Goal: Entertainment & Leisure: Consume media (video, audio)

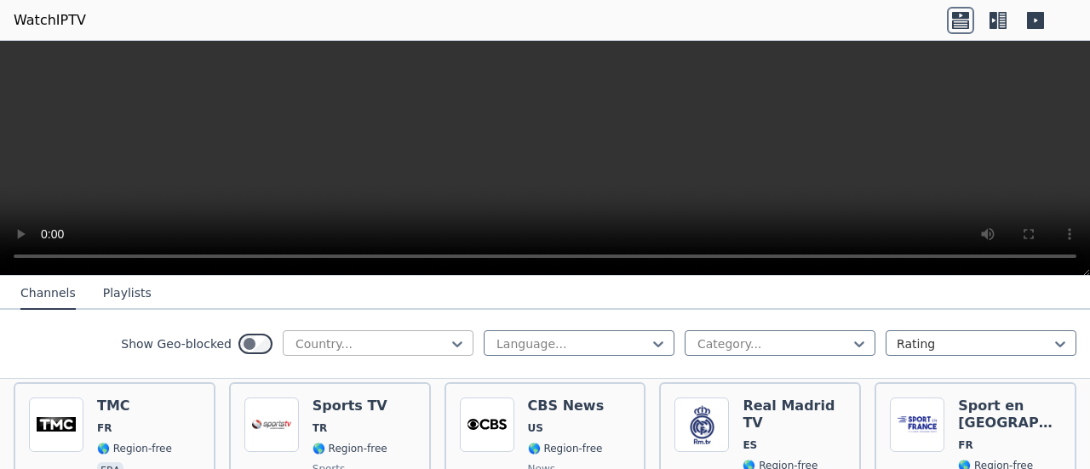
scroll to position [341, 0]
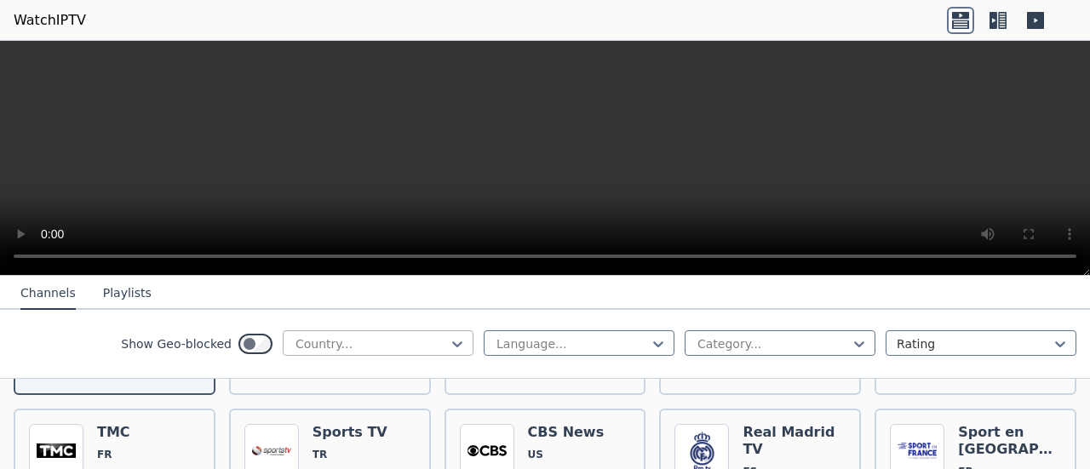
click at [331, 350] on div at bounding box center [371, 344] width 155 height 17
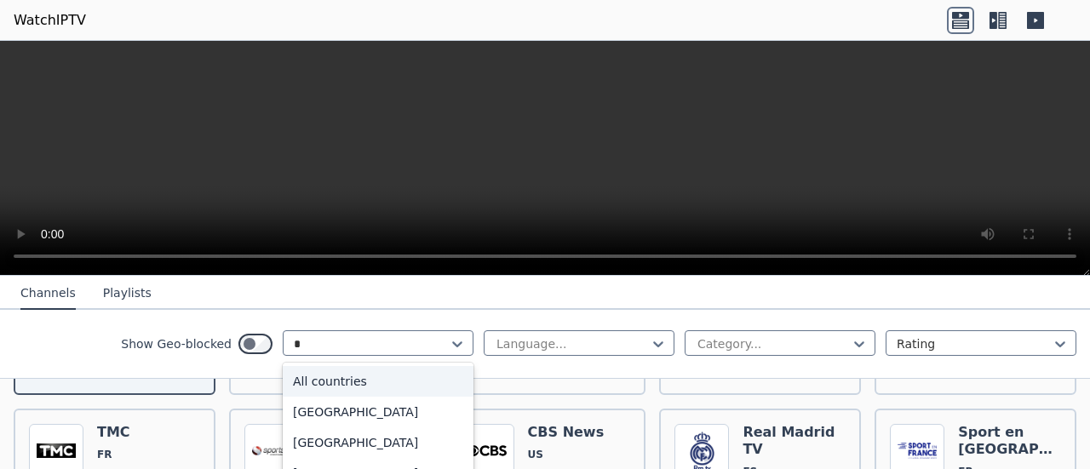
type input "**"
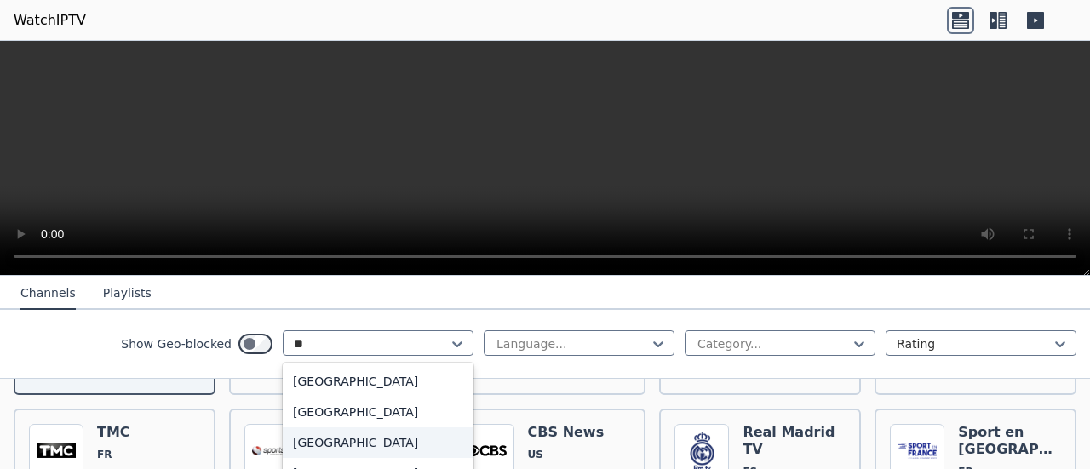
click at [374, 438] on div "[GEOGRAPHIC_DATA]" at bounding box center [378, 443] width 191 height 31
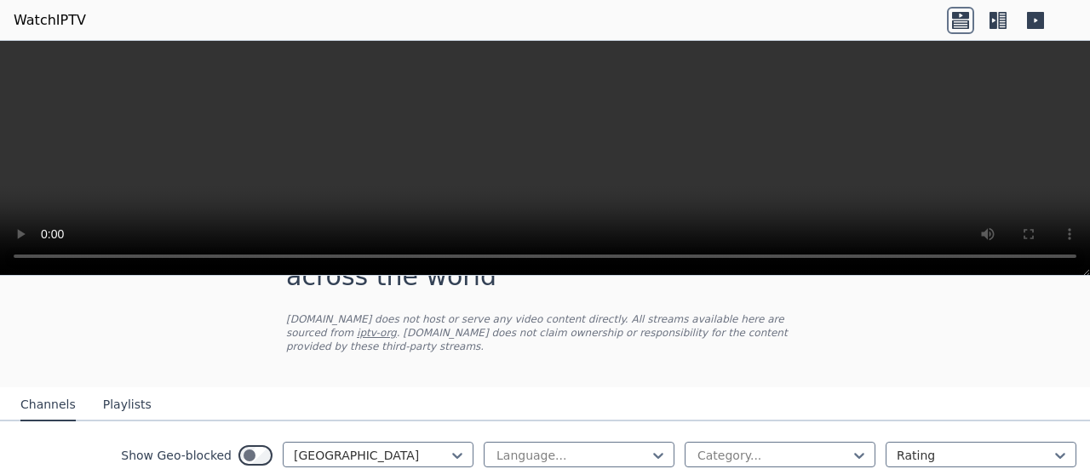
scroll to position [102, 0]
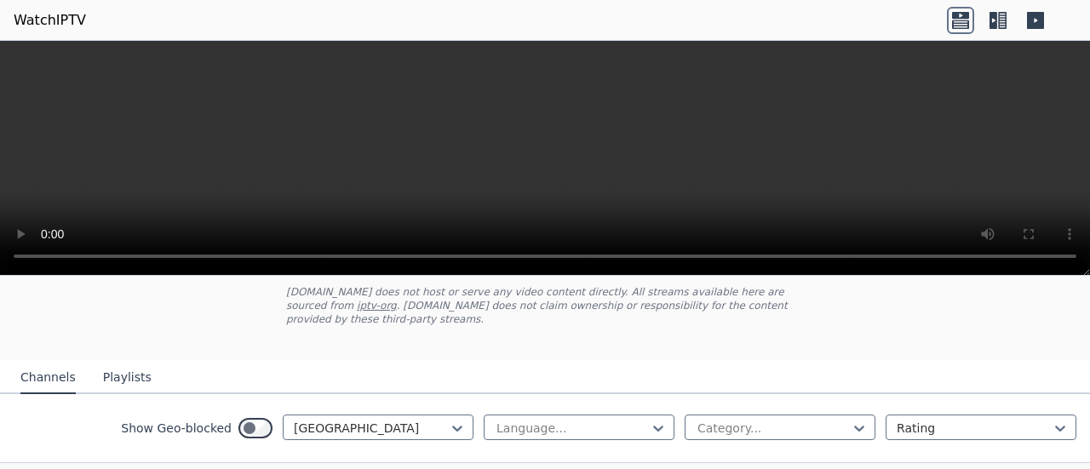
click at [963, 32] on icon at bounding box center [960, 20] width 27 height 27
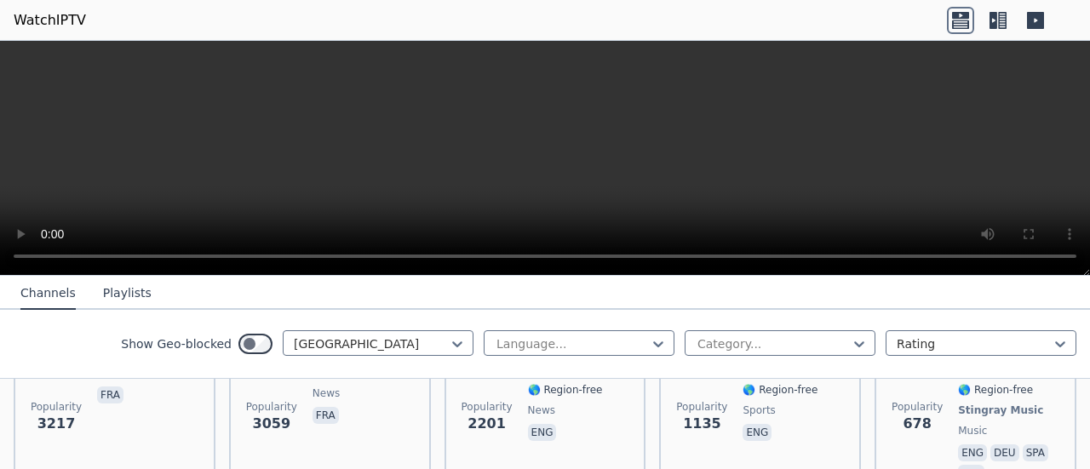
scroll to position [187, 0]
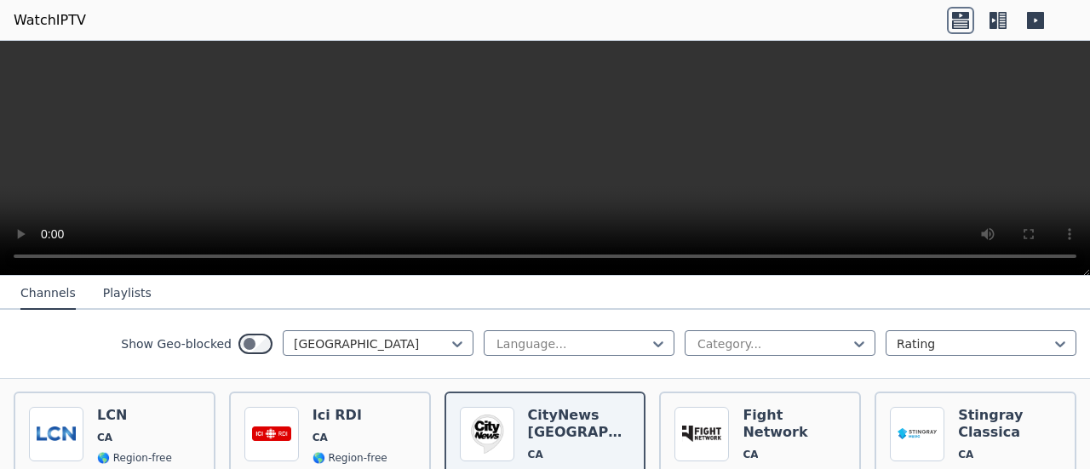
click at [1000, 23] on icon at bounding box center [1002, 20] width 9 height 17
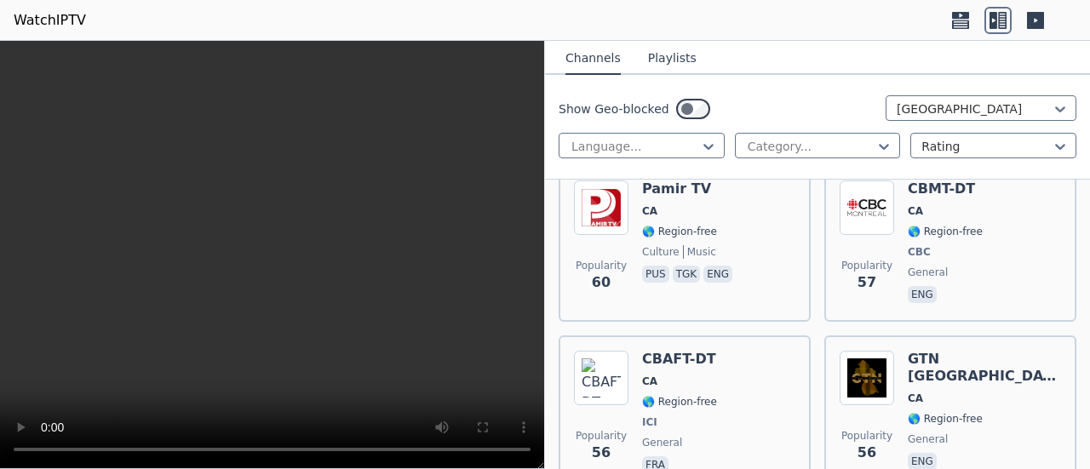
scroll to position [5128, 0]
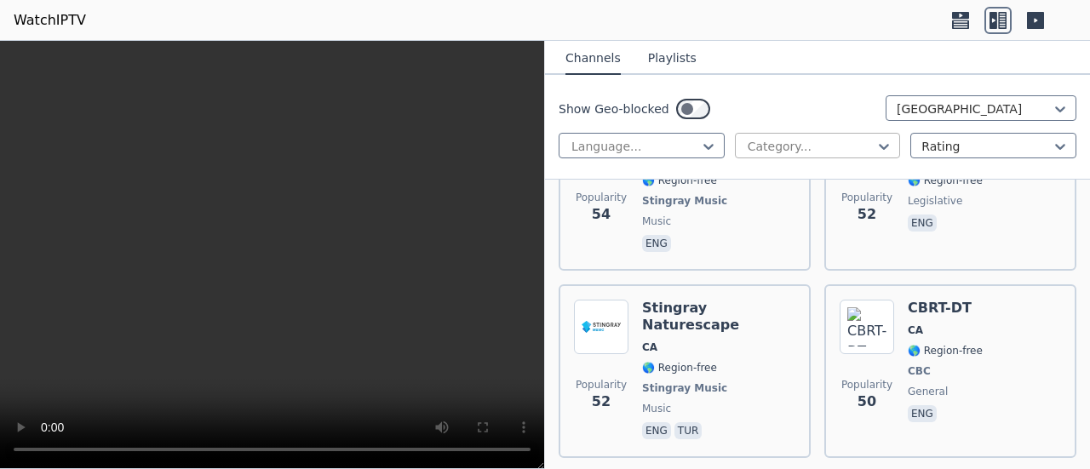
click at [751, 158] on div "Category..." at bounding box center [818, 146] width 166 height 26
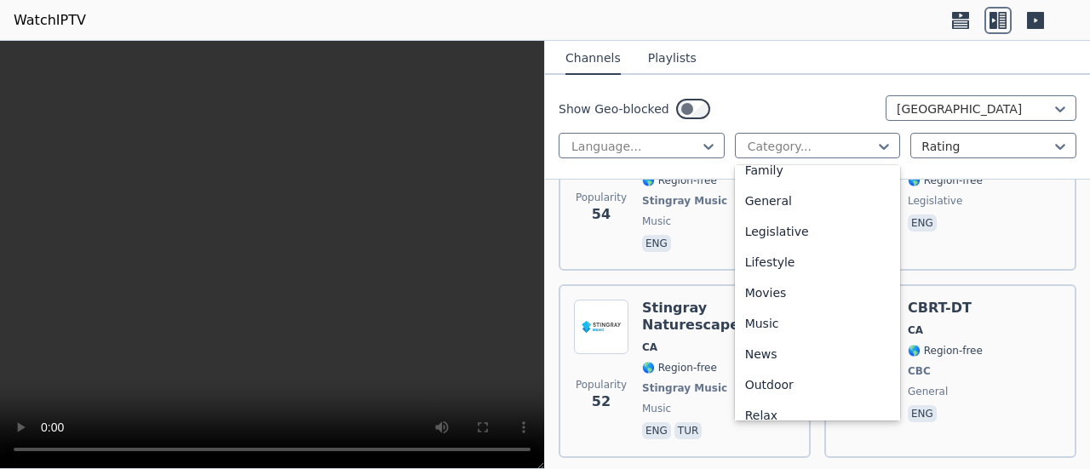
scroll to position [341, 0]
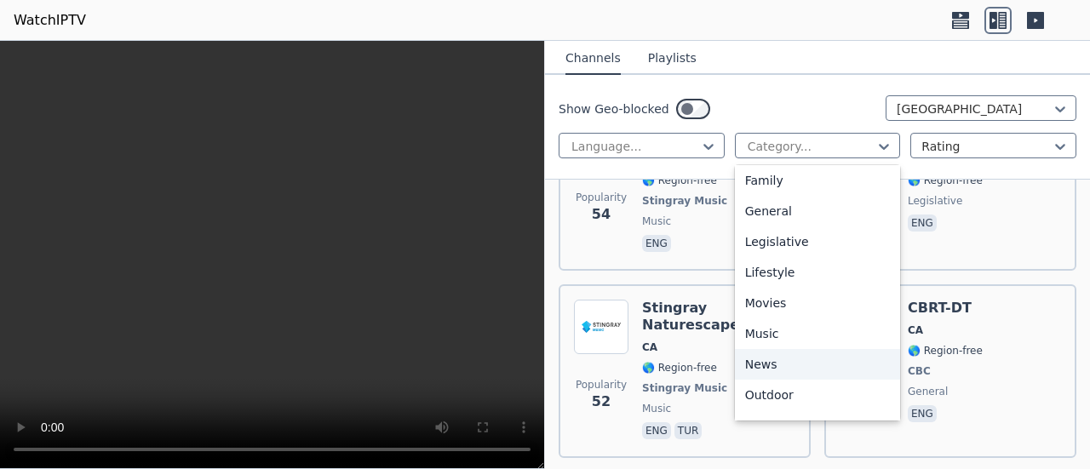
click at [792, 365] on div "News" at bounding box center [818, 364] width 166 height 31
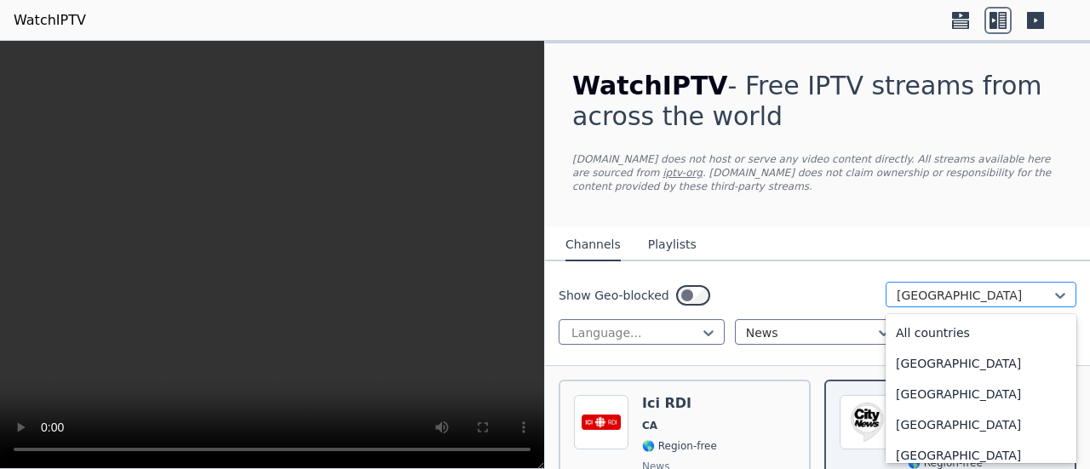
click at [911, 290] on div at bounding box center [974, 295] width 155 height 17
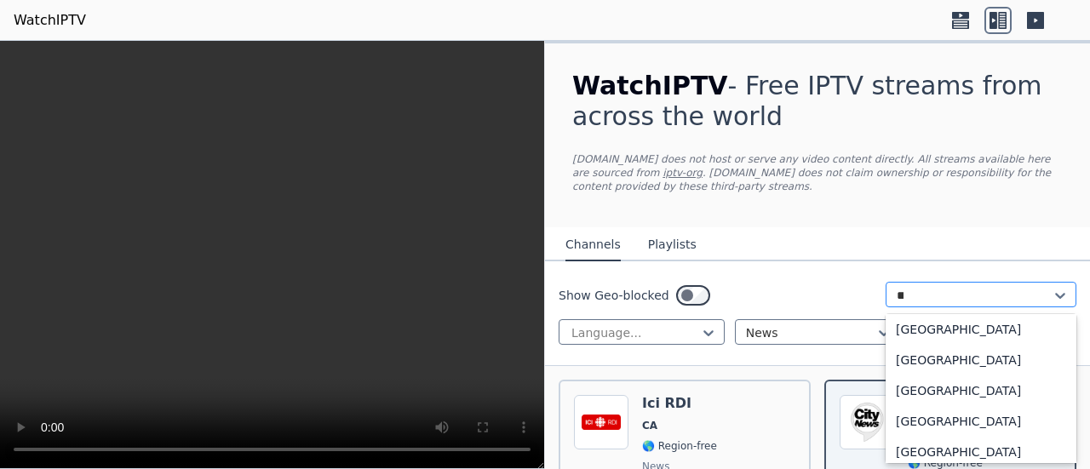
scroll to position [126, 0]
type input "***"
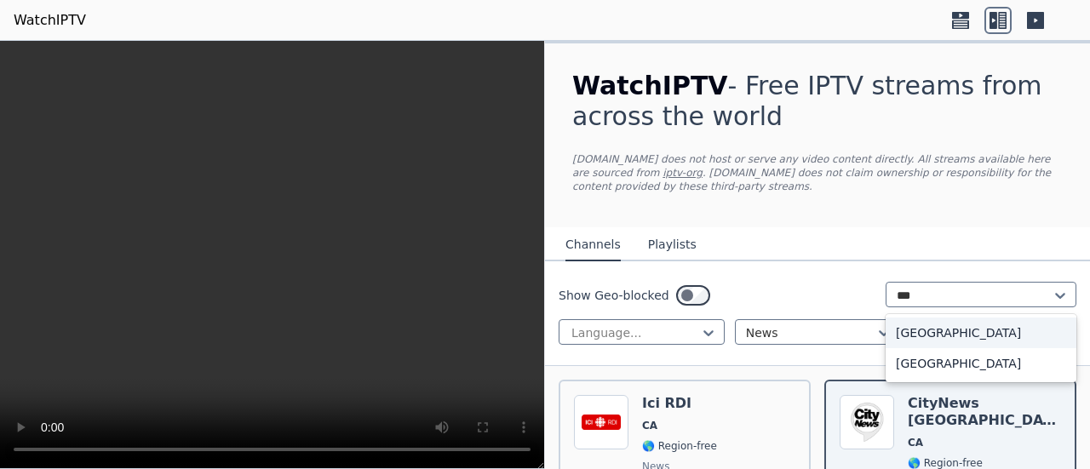
click at [906, 337] on div "[GEOGRAPHIC_DATA]" at bounding box center [981, 333] width 191 height 31
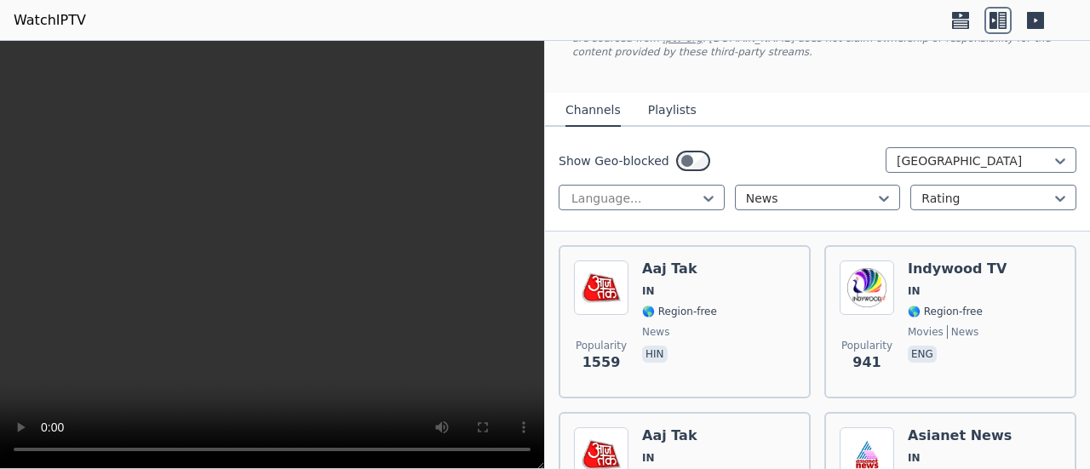
scroll to position [170, 0]
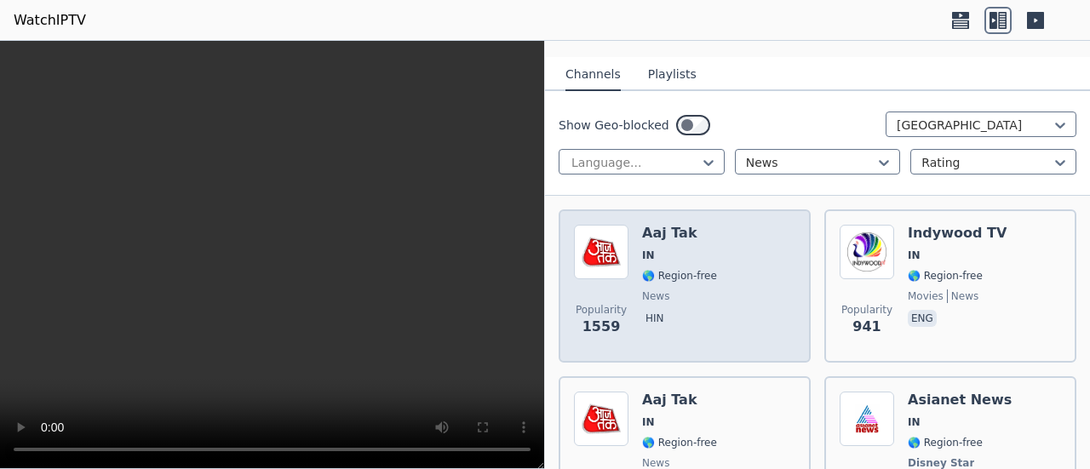
click at [753, 273] on div "Popularity 1559 Aaj Tak IN 🌎 Region-free news hin" at bounding box center [684, 286] width 221 height 123
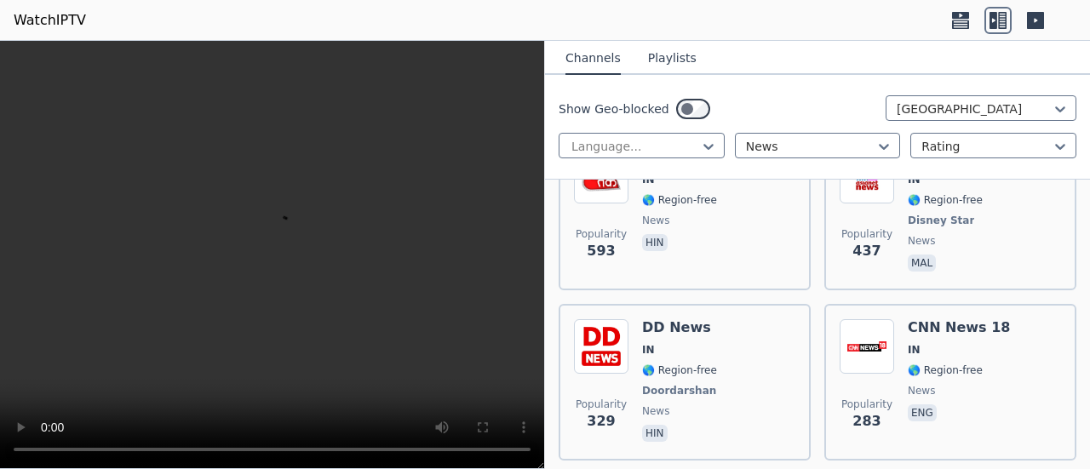
scroll to position [511, 0]
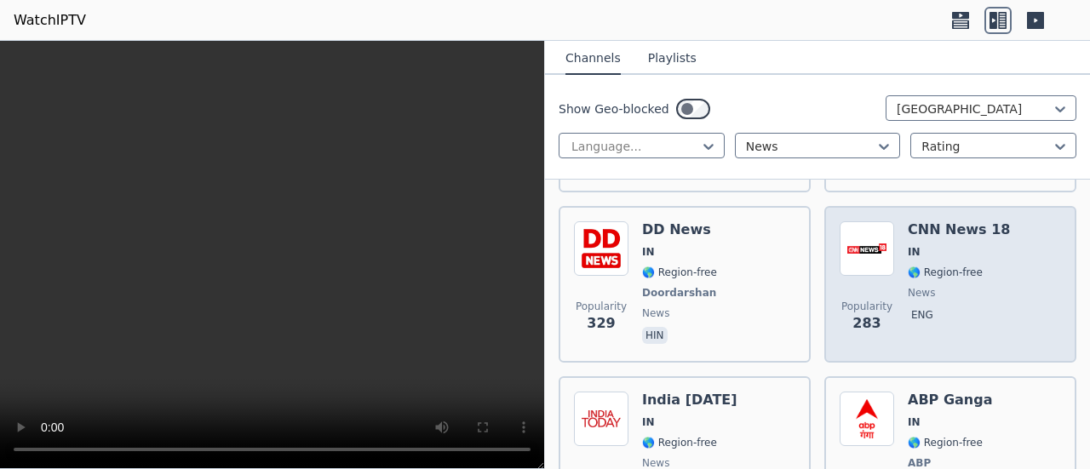
click at [848, 278] on div "Popularity 283" at bounding box center [867, 284] width 55 height 126
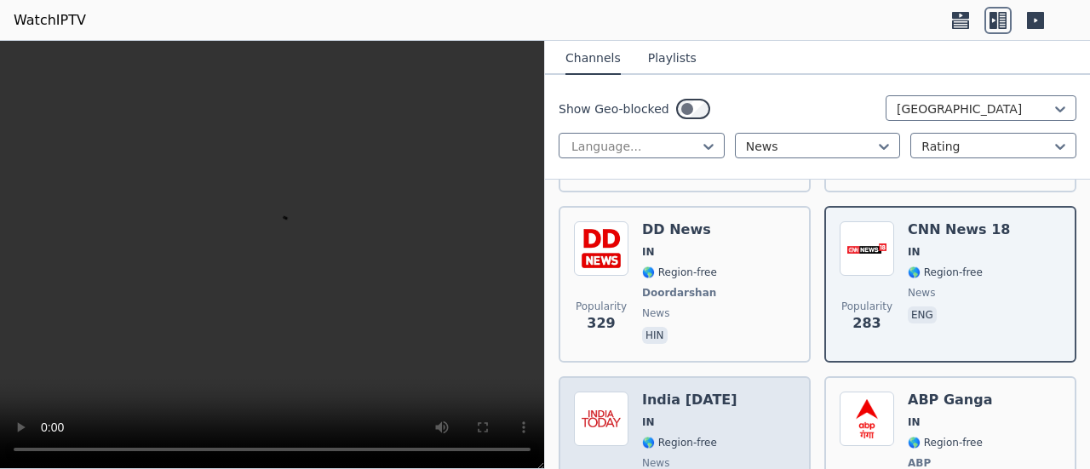
scroll to position [596, 0]
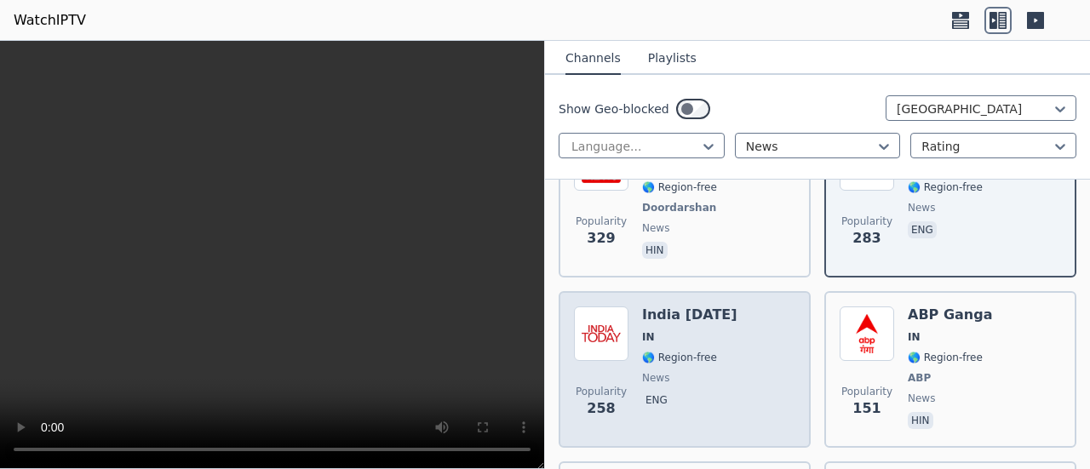
click at [768, 388] on div "Popularity 258 India [DATE] IN 🌎 Region-free news eng" at bounding box center [684, 370] width 221 height 126
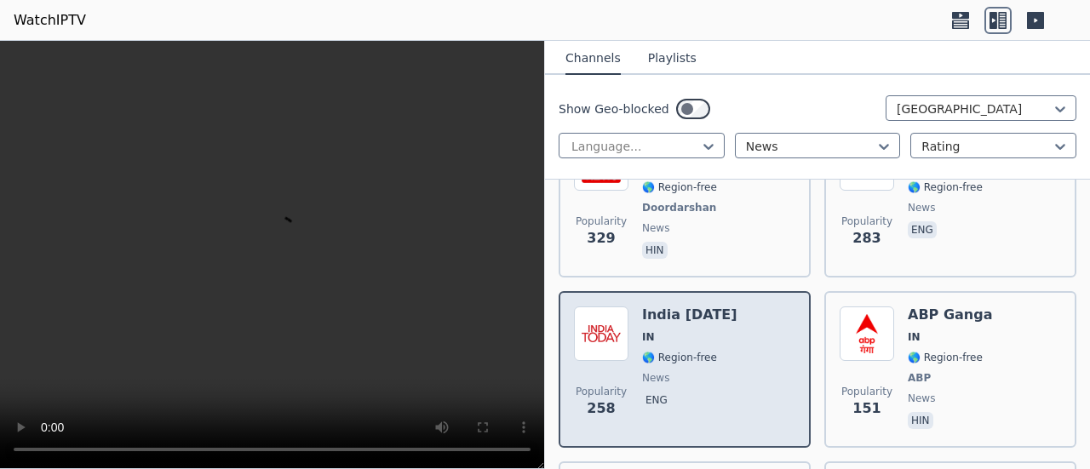
scroll to position [511, 0]
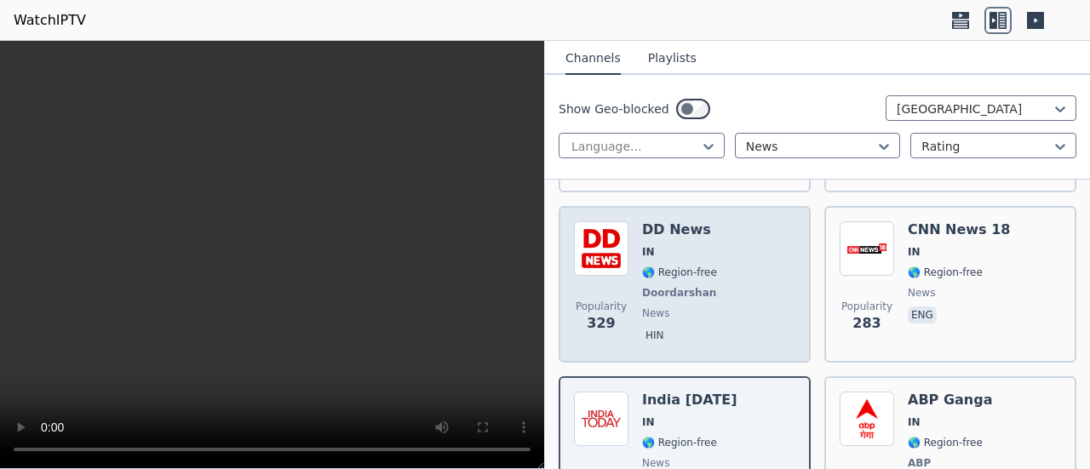
click at [768, 336] on div "Popularity 329 DD News IN 🌎 Region-free Doordarshan news hin" at bounding box center [684, 284] width 221 height 126
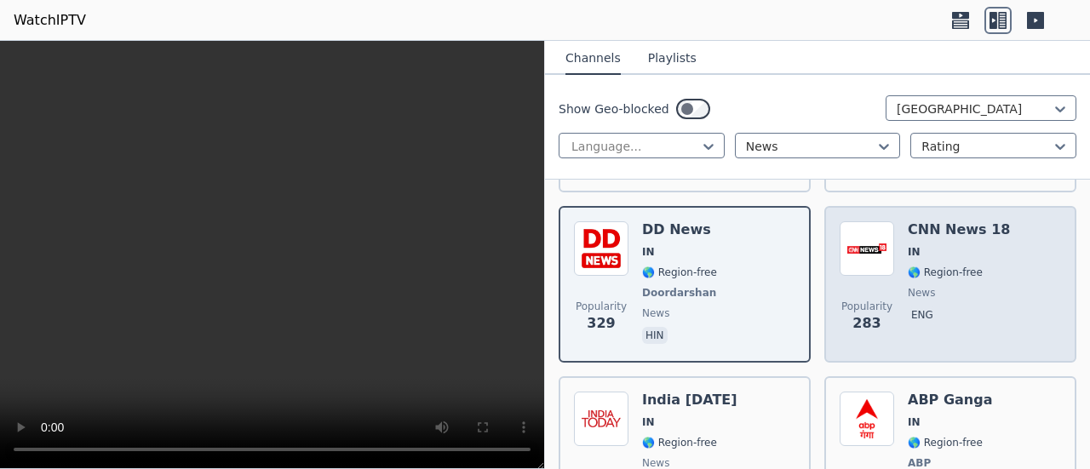
click at [864, 297] on span "Popularity 283" at bounding box center [867, 317] width 55 height 55
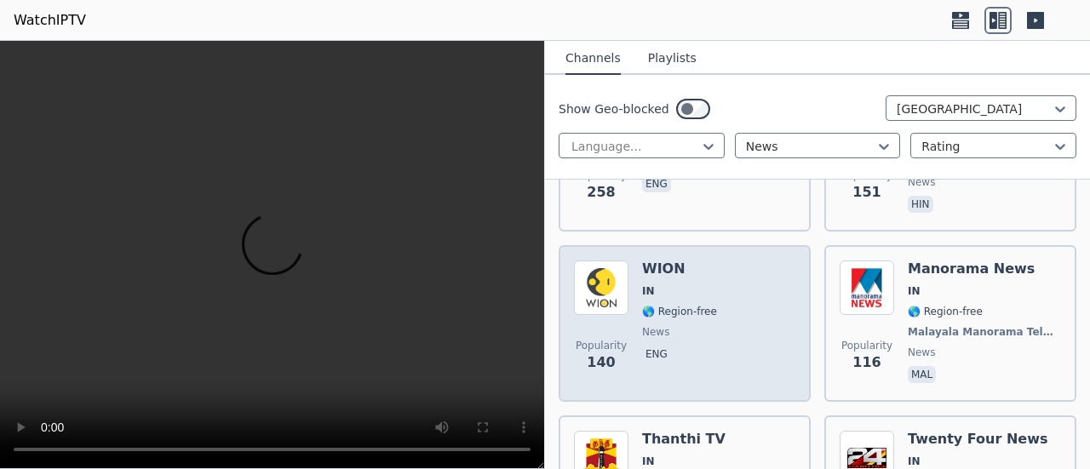
scroll to position [852, 0]
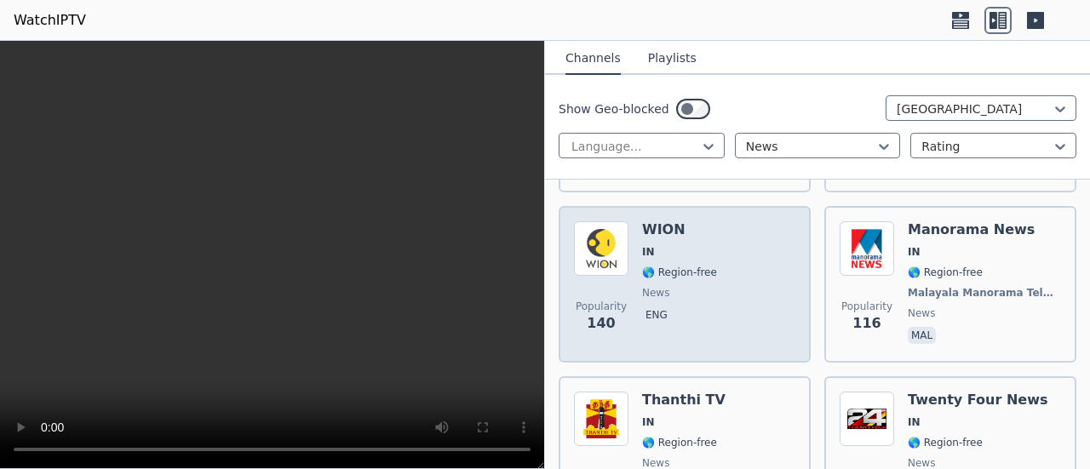
click at [662, 336] on div "[PERSON_NAME] IN 🌎 Region-free news eng" at bounding box center [679, 284] width 75 height 126
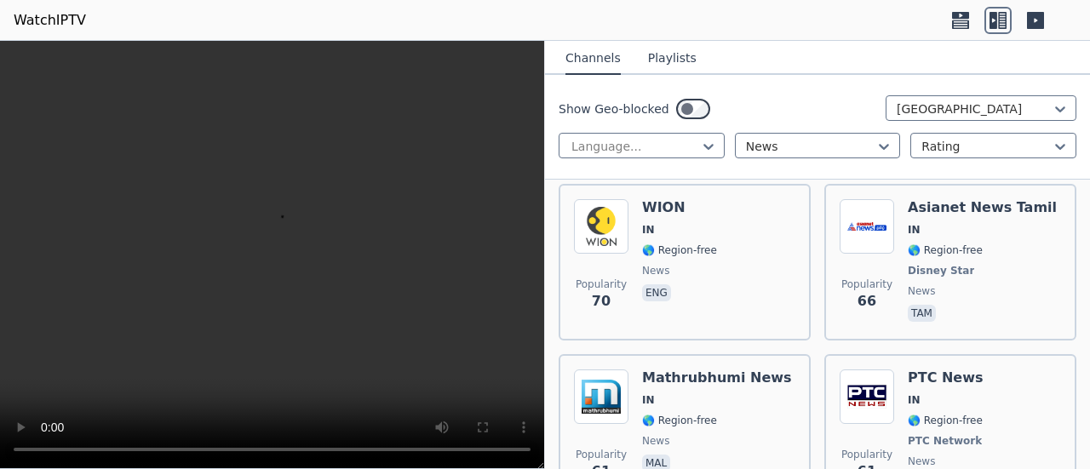
scroll to position [1363, 0]
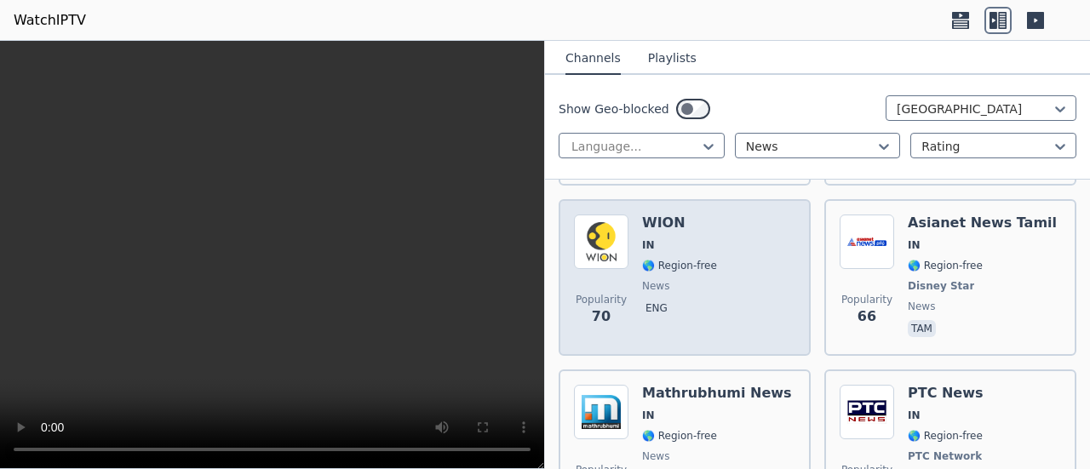
click at [662, 345] on div "Popularity 70 [PERSON_NAME] IN 🌎 Region-free news eng" at bounding box center [685, 277] width 252 height 157
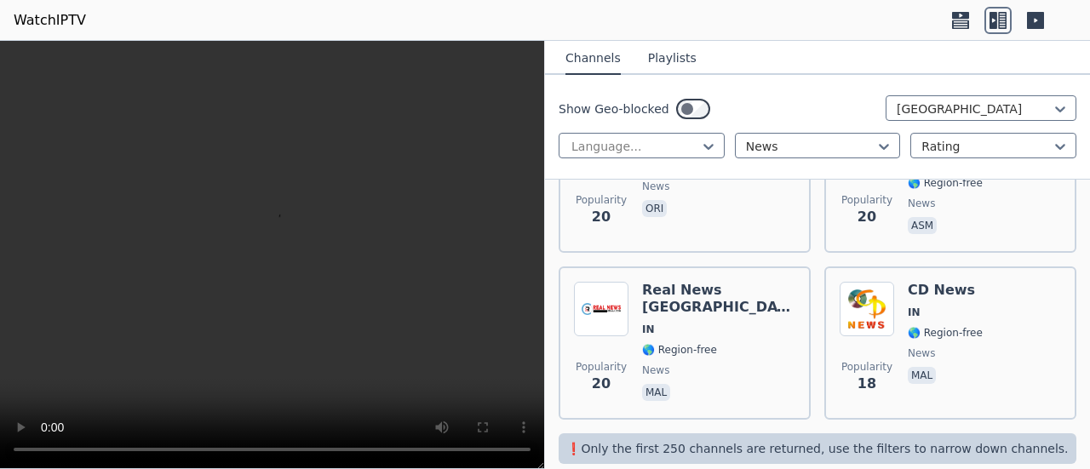
scroll to position [3671, 0]
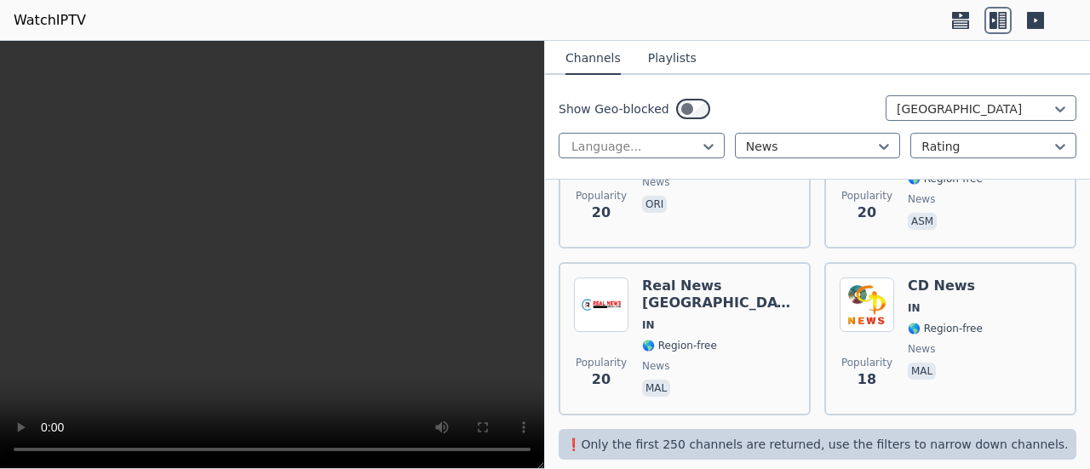
click at [237, 286] on video at bounding box center [272, 255] width 544 height 428
